Goal: Task Accomplishment & Management: Manage account settings

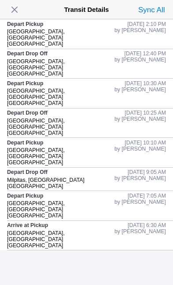
click at [20, 11] on span "button" at bounding box center [14, 10] width 12 height 12
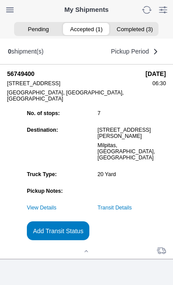
click at [89, 240] on button "Add Transit Status" at bounding box center [58, 231] width 62 height 19
click at [0, 0] on slot "Add Transit Status" at bounding box center [0, 0] width 0 height 0
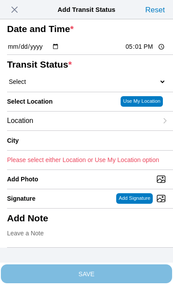
click at [146, 51] on input "17:01" at bounding box center [144, 46] width 41 height 9
type input "16:56"
click at [57, 86] on select "Select Arrive at Drop Off Arrive at Pickup Break Start Break Stop Depart Drop O…" at bounding box center [86, 82] width 159 height 8
select select "BREAKSTART"
click at [33, 125] on span "Location" at bounding box center [20, 121] width 26 height 8
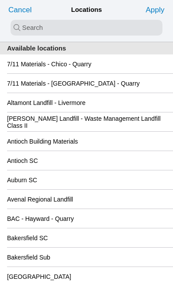
click at [24, 31] on input "search text" at bounding box center [87, 28] width 152 height 16
type input "kel"
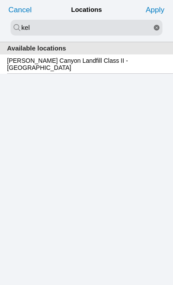
click at [0, 0] on slot "[PERSON_NAME] Canyon Landfill Class II - [GEOGRAPHIC_DATA]" at bounding box center [0, 0] width 0 height 0
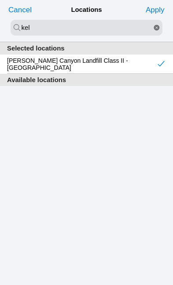
click at [0, 0] on slot "Apply" at bounding box center [0, 0] width 0 height 0
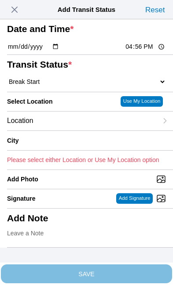
type input "[GEOGRAPHIC_DATA]"
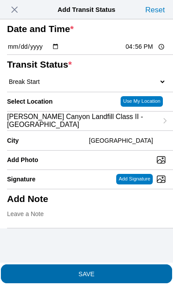
click at [129, 271] on span "SAVE" at bounding box center [86, 274] width 159 height 6
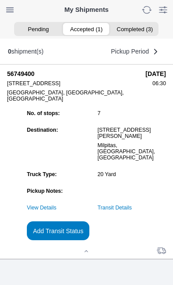
click at [132, 211] on link "Transit Details" at bounding box center [115, 208] width 34 height 6
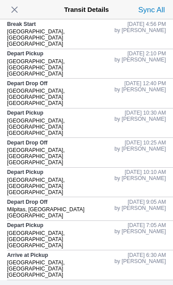
click at [21, 10] on span "button" at bounding box center [14, 10] width 12 height 12
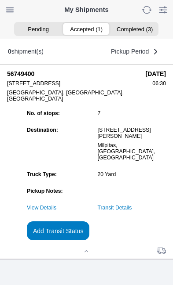
click at [0, 0] on slot "Add Transit Status" at bounding box center [0, 0] width 0 height 0
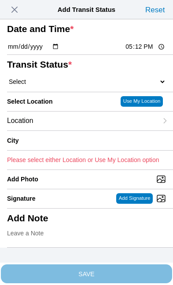
click at [150, 51] on input "17:12" at bounding box center [144, 46] width 41 height 9
type input "16:55"
click at [60, 86] on select "Select Arrive at Drop Off Arrive at Pickup Break Start Break Stop Depart Drop O…" at bounding box center [86, 82] width 159 height 8
select select "DPTDLVLOC"
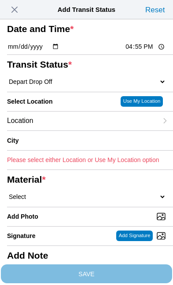
click at [71, 131] on div "Location" at bounding box center [82, 121] width 150 height 19
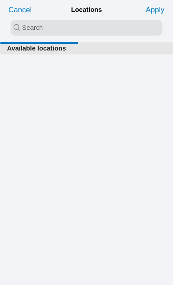
click at [58, 25] on input "search text" at bounding box center [87, 28] width 152 height 16
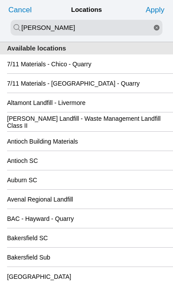
type input "[PERSON_NAME]"
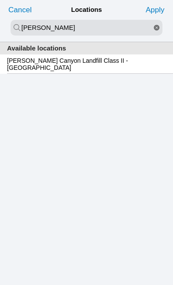
click at [0, 0] on slot "[PERSON_NAME] Canyon Landfill Class II - [GEOGRAPHIC_DATA]" at bounding box center [0, 0] width 0 height 0
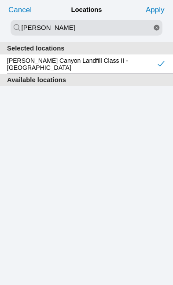
click at [0, 0] on slot "Apply" at bounding box center [0, 0] width 0 height 0
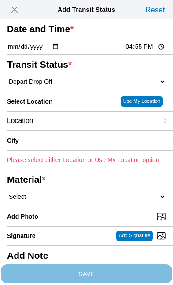
type input "[GEOGRAPHIC_DATA]"
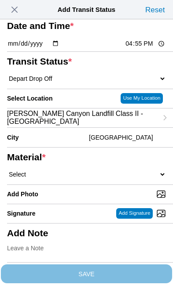
scroll to position [98, 0]
click at [84, 171] on select "Select 1" x 3" Rock 1" x 4" Rock 2" x 4" Rock Asphalt Cold Patch Backfill Spec …" at bounding box center [86, 175] width 159 height 8
select select "708654"
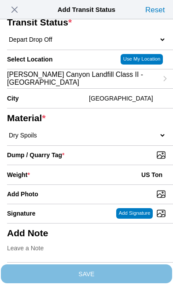
scroll to position [152, 0]
click at [130, 150] on input "Dump / Quarry Tag *" at bounding box center [90, 155] width 166 height 10
click at [99, 150] on input "Dump / Quarry Tag *" at bounding box center [90, 155] width 166 height 10
type input "C:\fakepath\image.jpg"
click at [68, 165] on div "Weight * US Ton" at bounding box center [86, 174] width 159 height 19
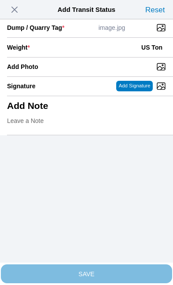
scroll to position [180, 0]
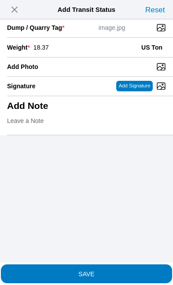
type input "18.37"
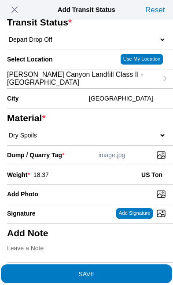
scroll to position [168, 0]
click at [123, 271] on span "SAVE" at bounding box center [86, 274] width 159 height 6
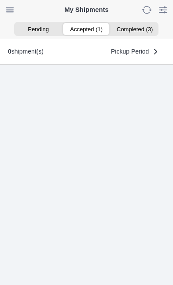
scroll to position [0, 0]
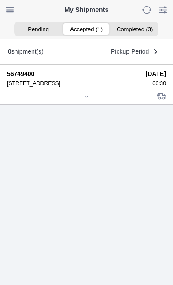
click at [4, 223] on div "56749400 [STREET_ADDRESS] [DATE] 06:30" at bounding box center [86, 175] width 173 height 221
click at [94, 101] on div at bounding box center [86, 97] width 159 height 7
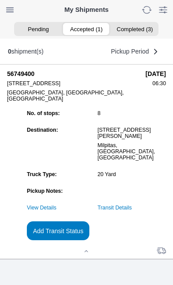
scroll to position [73, 0]
click at [132, 211] on link "Transit Details" at bounding box center [115, 208] width 34 height 6
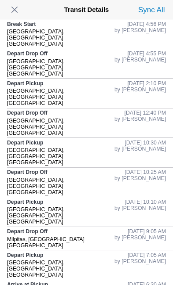
scroll to position [0, 0]
click at [19, 12] on span "button" at bounding box center [14, 10] width 12 height 12
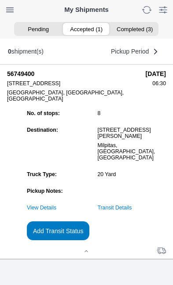
click at [0, 0] on slot "Add Transit Status" at bounding box center [0, 0] width 0 height 0
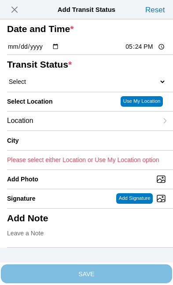
click at [147, 51] on input "17:24" at bounding box center [144, 46] width 41 height 9
type input "17:25"
click at [58, 86] on select "Select Arrive at Drop Off Arrive at Pickup Break Start Break Stop Depart Drop O…" at bounding box center [86, 82] width 159 height 8
select select "BREAKSTOP"
click at [72, 131] on div "Location" at bounding box center [82, 121] width 150 height 19
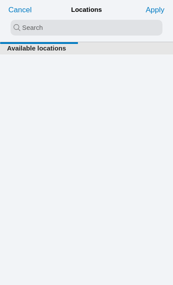
click at [22, 29] on input "search text" at bounding box center [87, 28] width 152 height 16
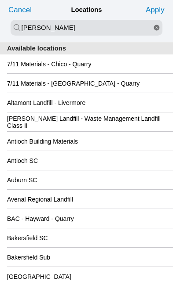
type input "[PERSON_NAME]"
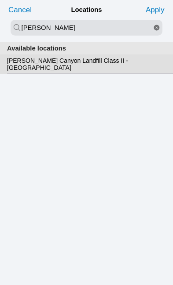
click at [0, 0] on slot "[PERSON_NAME] Canyon Landfill Class II - [GEOGRAPHIC_DATA]" at bounding box center [0, 0] width 0 height 0
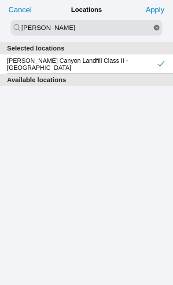
click at [0, 0] on slot "Apply" at bounding box center [0, 0] width 0 height 0
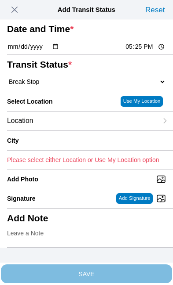
type input "[GEOGRAPHIC_DATA]"
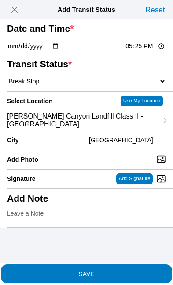
scroll to position [38, 0]
click at [126, 271] on span "SAVE" at bounding box center [86, 274] width 159 height 6
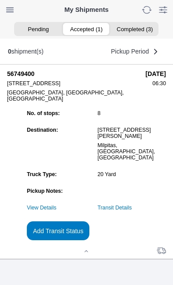
click at [0, 0] on slot "Add Transit Status" at bounding box center [0, 0] width 0 height 0
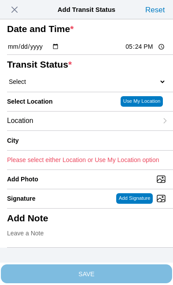
click at [149, 51] on input "17:24" at bounding box center [144, 46] width 41 height 9
type input "19:00"
click at [61, 86] on select "Select Arrive at Drop Off Arrive at Pickup Break Start Break Stop Depart Drop O…" at bounding box center [86, 82] width 159 height 8
click at [103, 86] on select "Select Arrive at Drop Off Arrive at Pickup Break Start Break Stop Depart Drop O…" at bounding box center [86, 82] width 159 height 8
select select "DELIVRED"
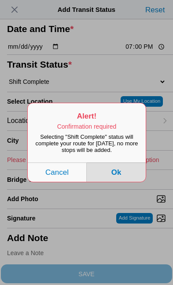
click at [125, 182] on button "Ok" at bounding box center [116, 172] width 59 height 19
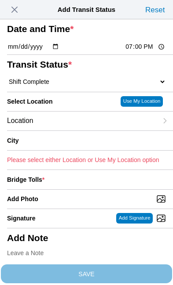
click at [74, 131] on div "Location" at bounding box center [82, 121] width 150 height 19
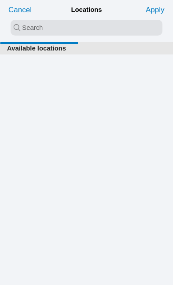
click at [41, 25] on input "search text" at bounding box center [87, 28] width 152 height 16
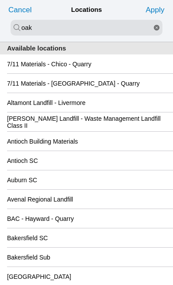
type input "oak"
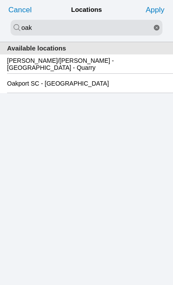
click at [0, 0] on slot "Oakport SC - [GEOGRAPHIC_DATA]" at bounding box center [0, 0] width 0 height 0
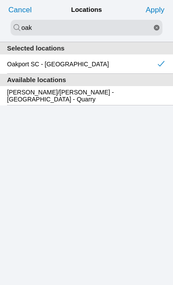
click at [0, 0] on slot "Apply" at bounding box center [0, 0] width 0 height 0
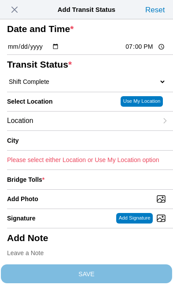
type input "[GEOGRAPHIC_DATA]"
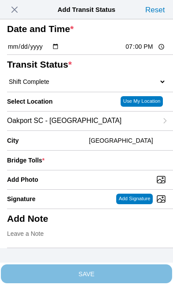
click at [96, 170] on div "Bridge Tolls *" at bounding box center [86, 160] width 159 height 19
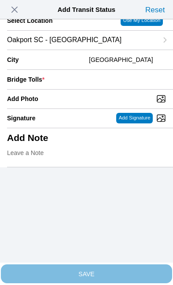
scroll to position [86, 0]
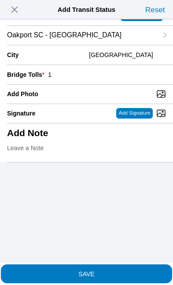
type input "1"
click at [80, 99] on input "Add Photo" at bounding box center [90, 94] width 166 height 10
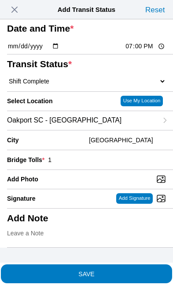
type input "C:\fakepath\image.jpg"
click at [121, 271] on span "SAVE" at bounding box center [86, 274] width 159 height 6
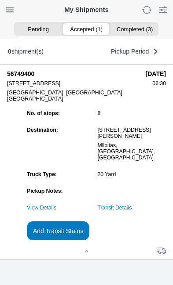
scroll to position [0, 0]
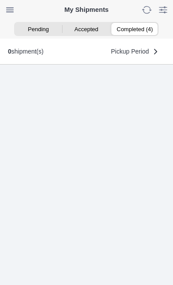
click at [146, 27] on ion-segment-button "Completed (4)" at bounding box center [134, 29] width 48 height 12
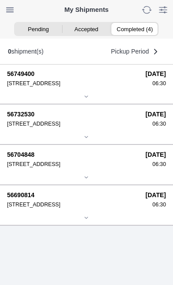
click at [93, 87] on div "[STREET_ADDRESS]" at bounding box center [73, 83] width 132 height 6
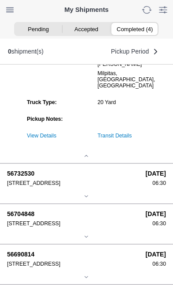
scroll to position [241, 0]
click at [146, 180] on div "06:30" at bounding box center [156, 183] width 20 height 6
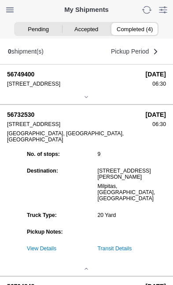
scroll to position [0, 0]
click at [92, 87] on div "[STREET_ADDRESS]" at bounding box center [73, 84] width 132 height 6
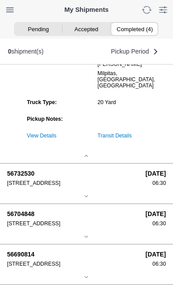
scroll to position [111, 0]
click at [132, 139] on link "Transit Details" at bounding box center [115, 136] width 34 height 6
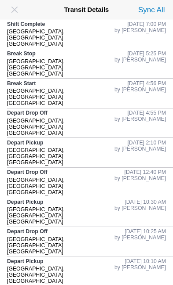
click at [15, 12] on span "button" at bounding box center [14, 10] width 12 height 12
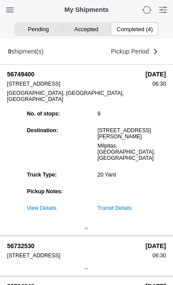
scroll to position [0, 0]
click at [95, 32] on ion-segment-button "Accepted" at bounding box center [86, 29] width 48 height 12
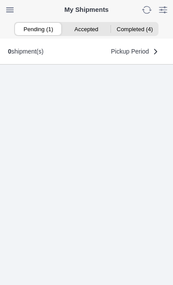
click at [35, 30] on ion-segment-button "Pending (1)" at bounding box center [38, 29] width 48 height 12
